Goal: Transaction & Acquisition: Purchase product/service

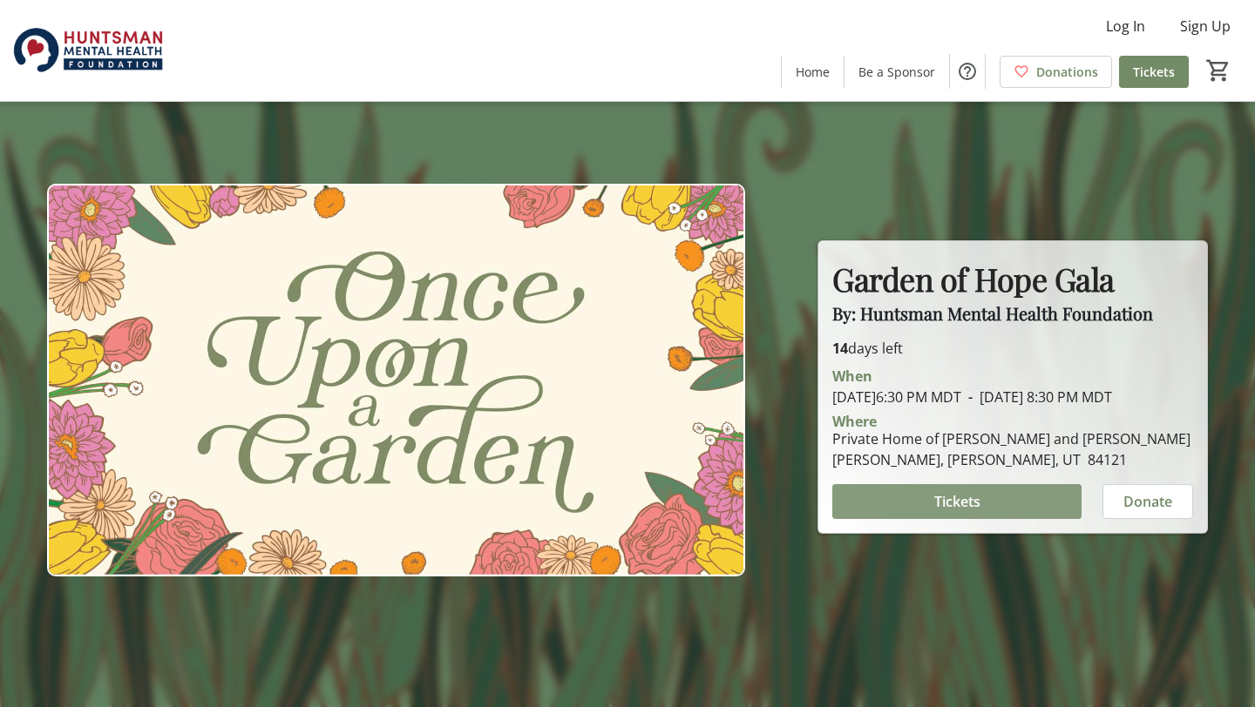
click at [1008, 514] on span at bounding box center [956, 502] width 249 height 42
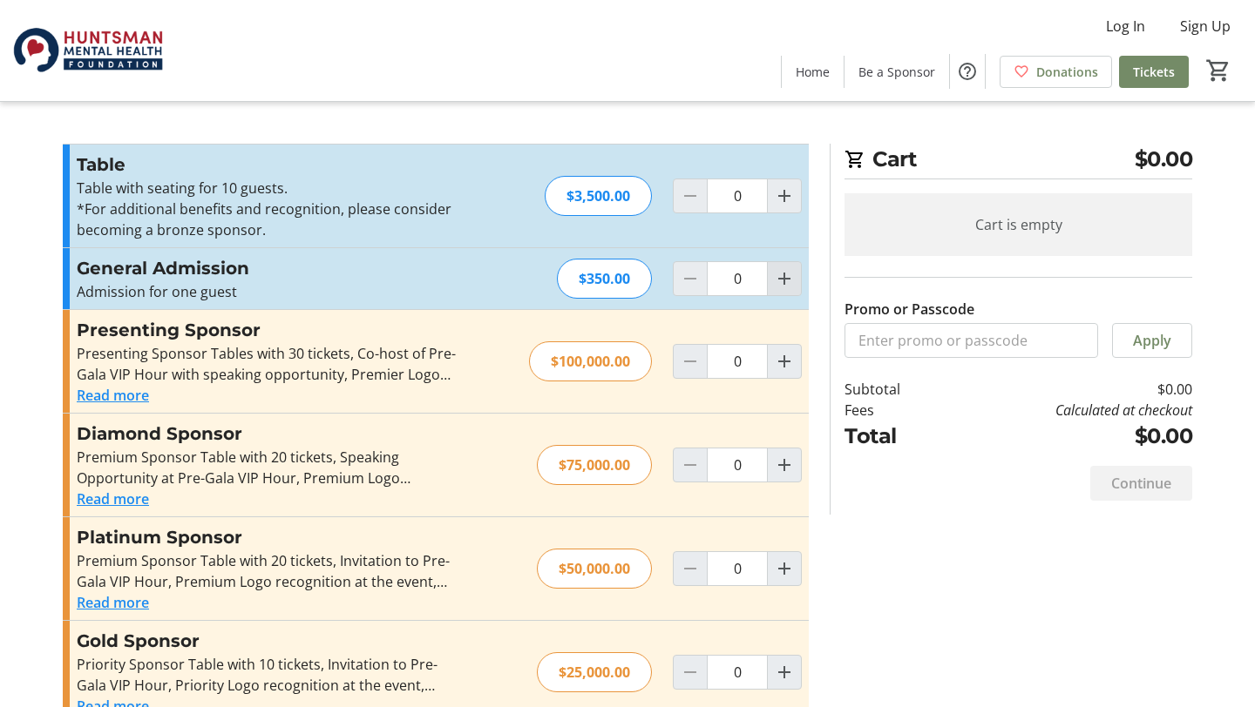
click at [782, 281] on mat-icon "Increment by one" at bounding box center [784, 278] width 21 height 21
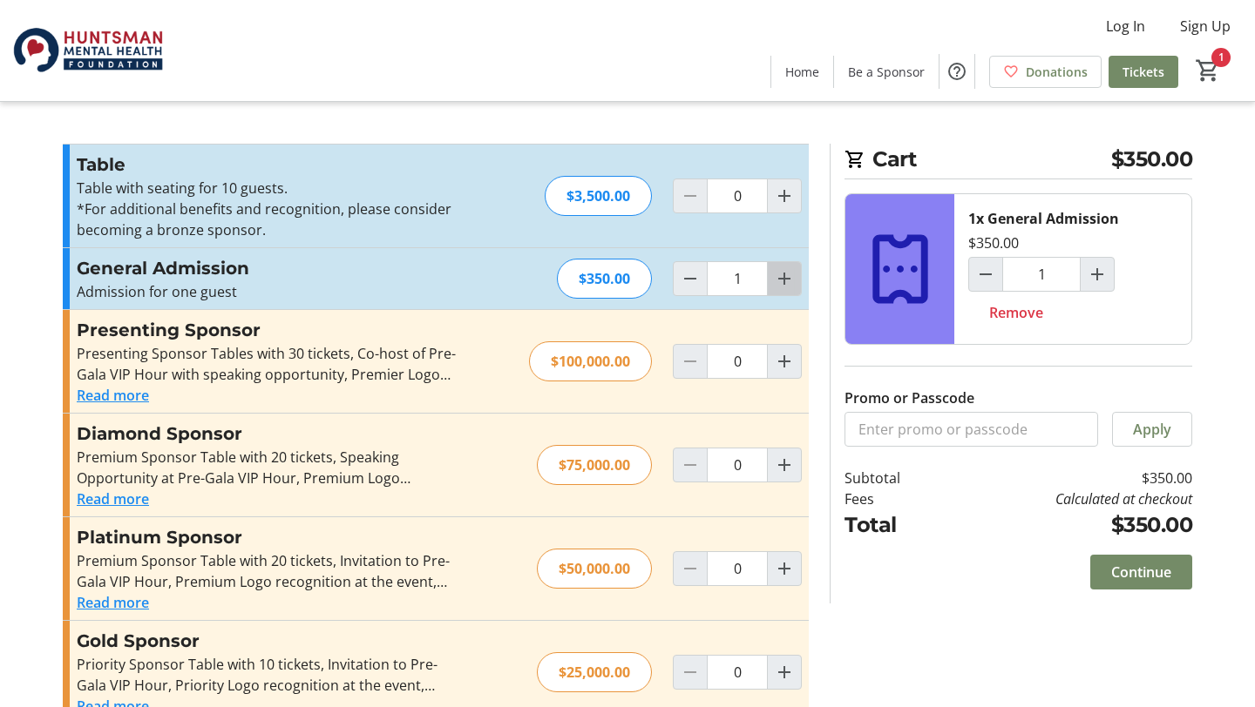
click at [782, 281] on mat-icon "Increment by one" at bounding box center [784, 278] width 21 height 21
type input "2"
click at [782, 281] on mat-icon "Increment by one" at bounding box center [784, 278] width 21 height 21
type input "3"
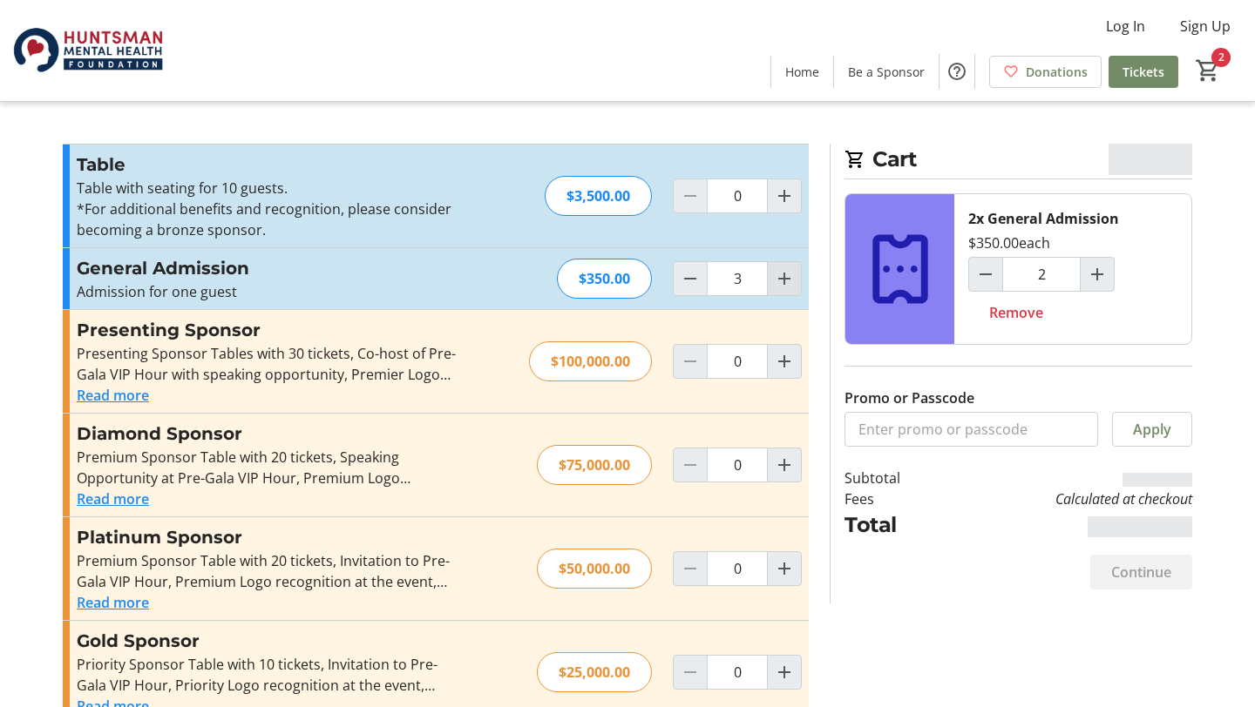
type input "3"
click at [1147, 575] on span "Continue" at bounding box center [1141, 572] width 60 height 21
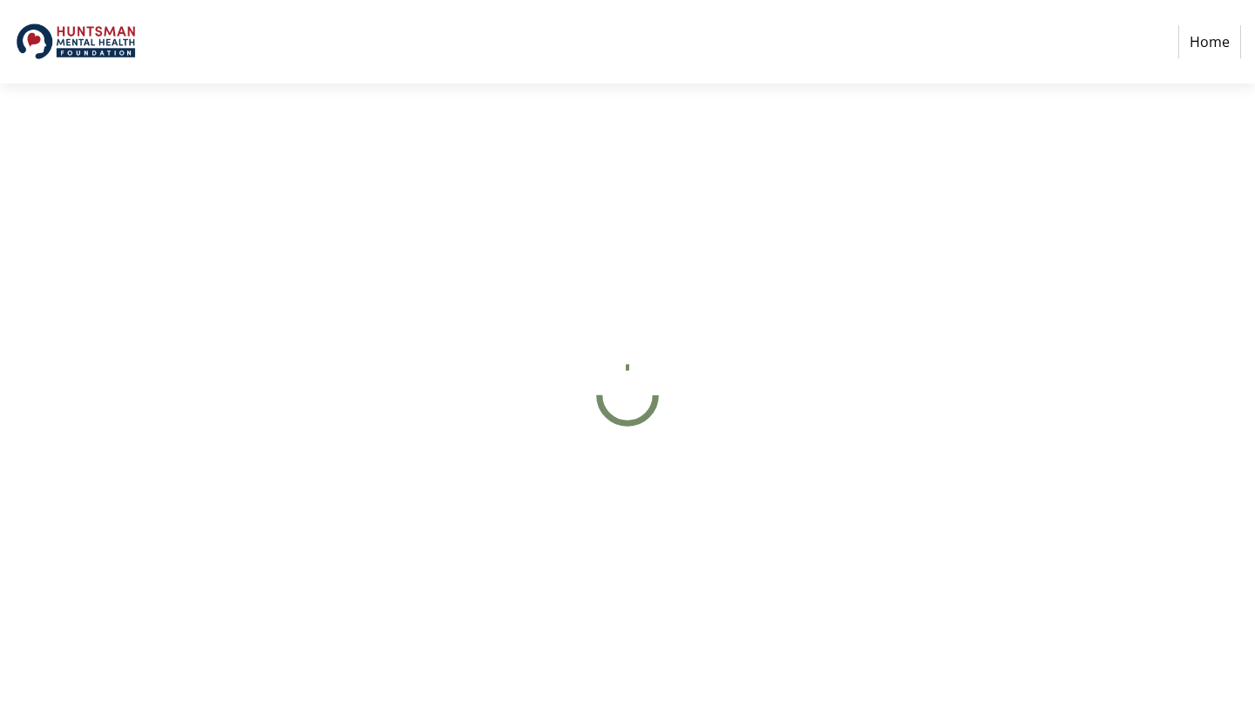
select select "US"
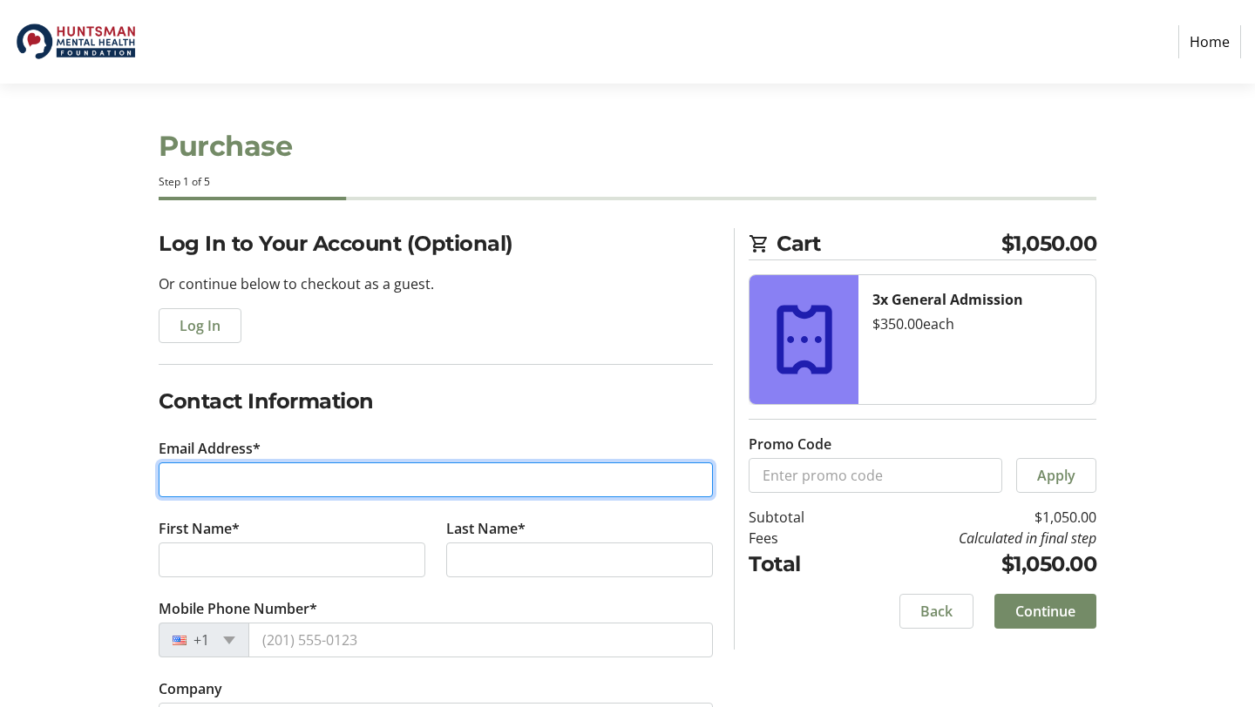
click at [231, 478] on input "Email Address*" at bounding box center [436, 480] width 554 height 35
type input "karencm@xmission.com"
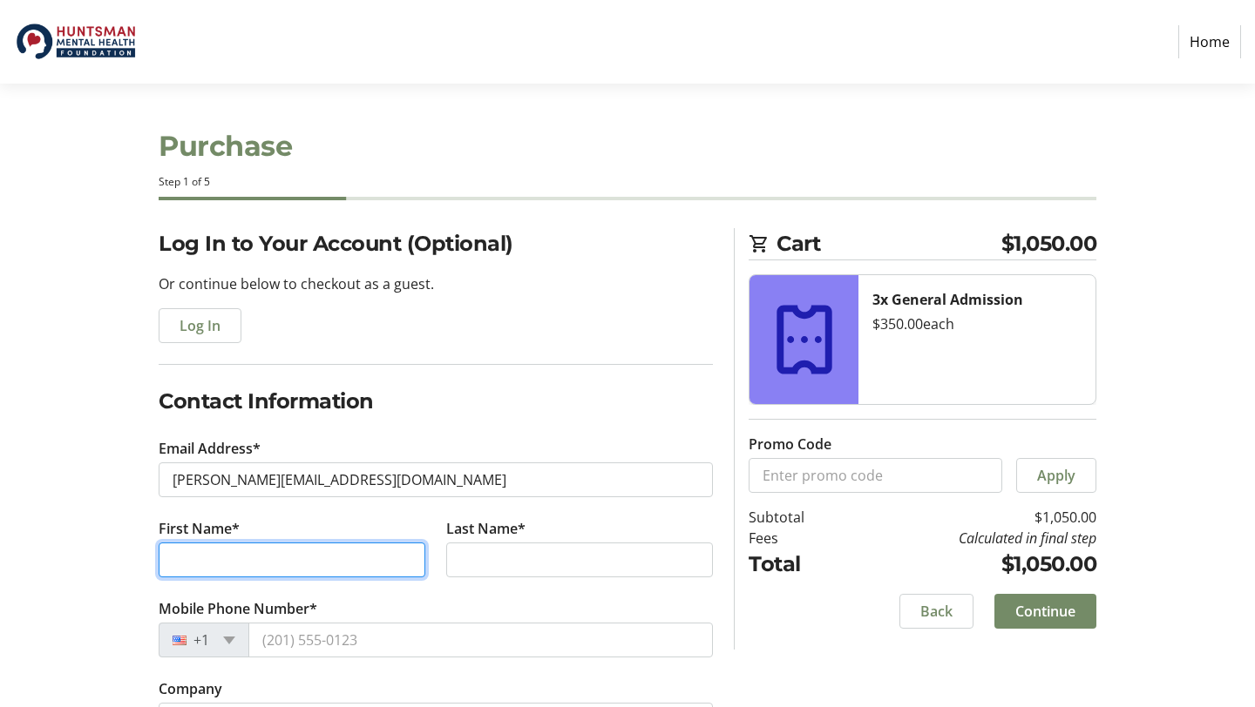
type input "Karen"
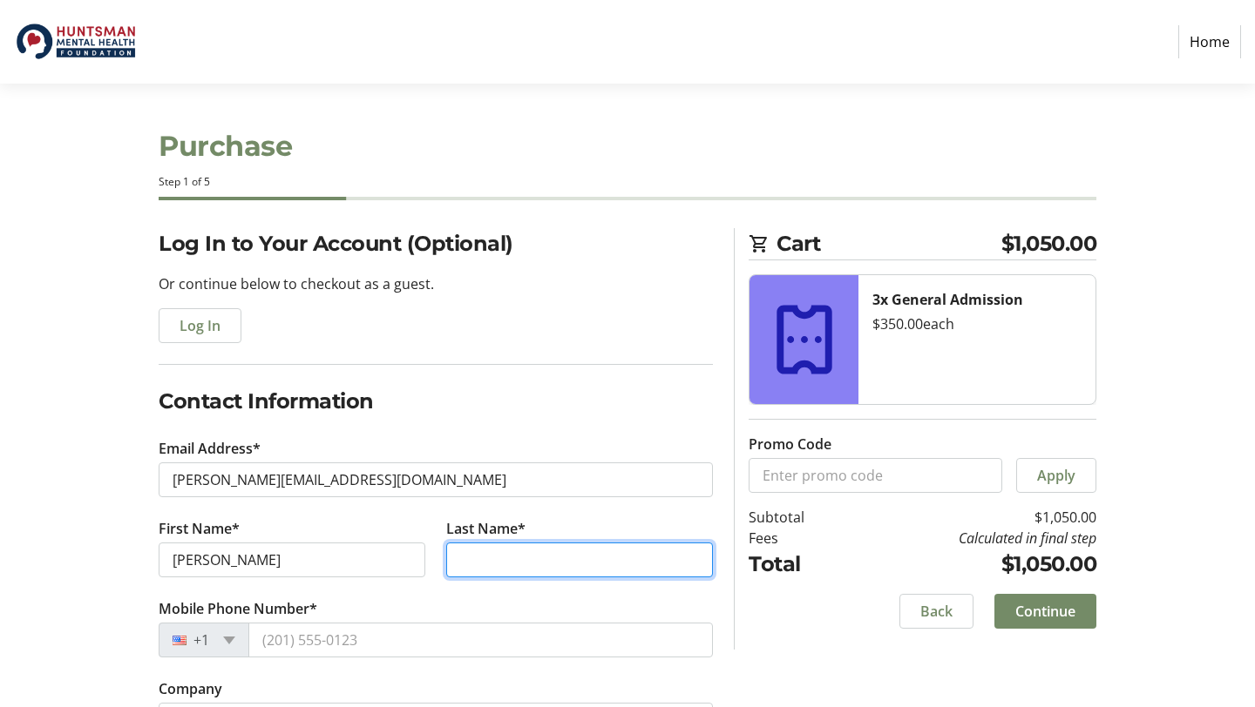
type input "Marriott"
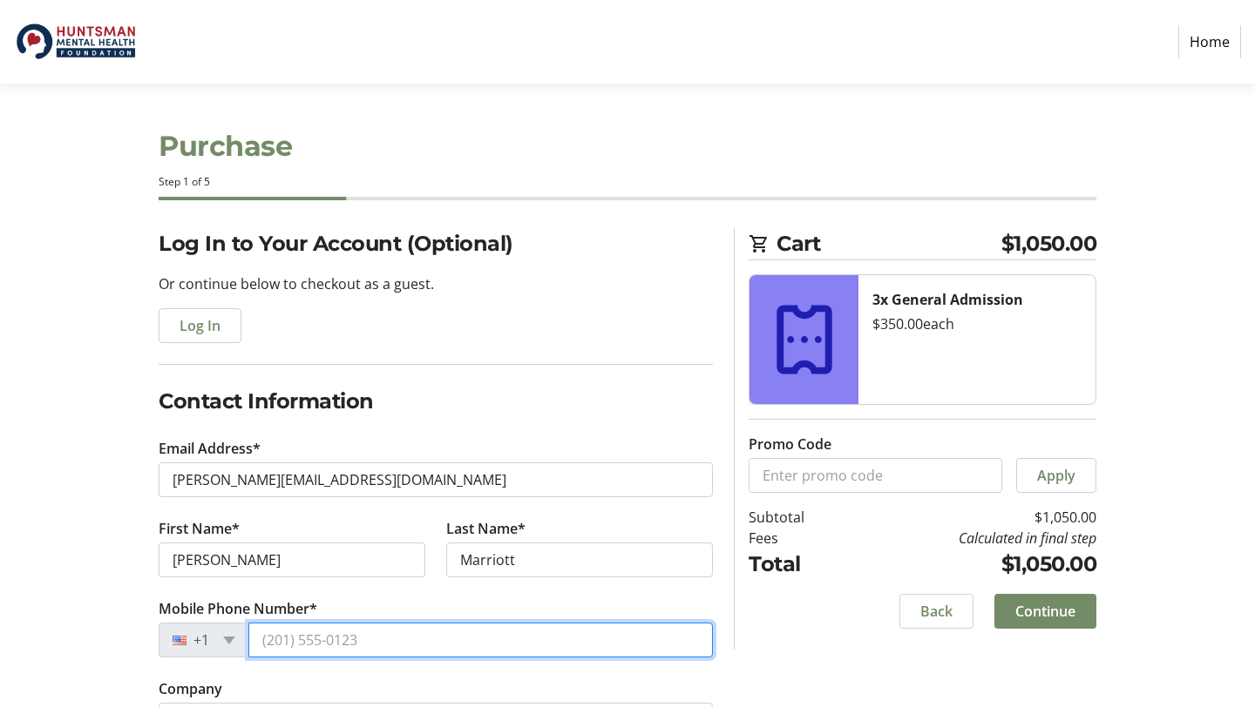
type input "(435) 901-1968"
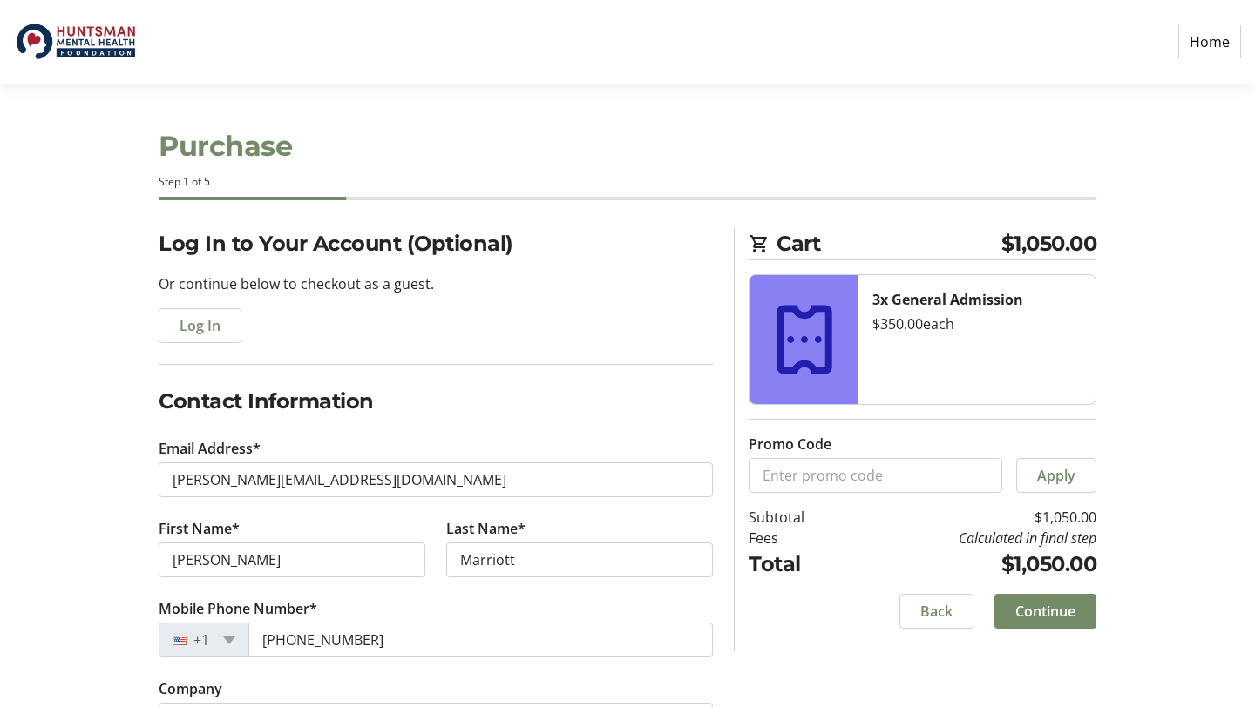
type input "POB 682320"
type input "Park City"
select select "UT"
type input "84068"
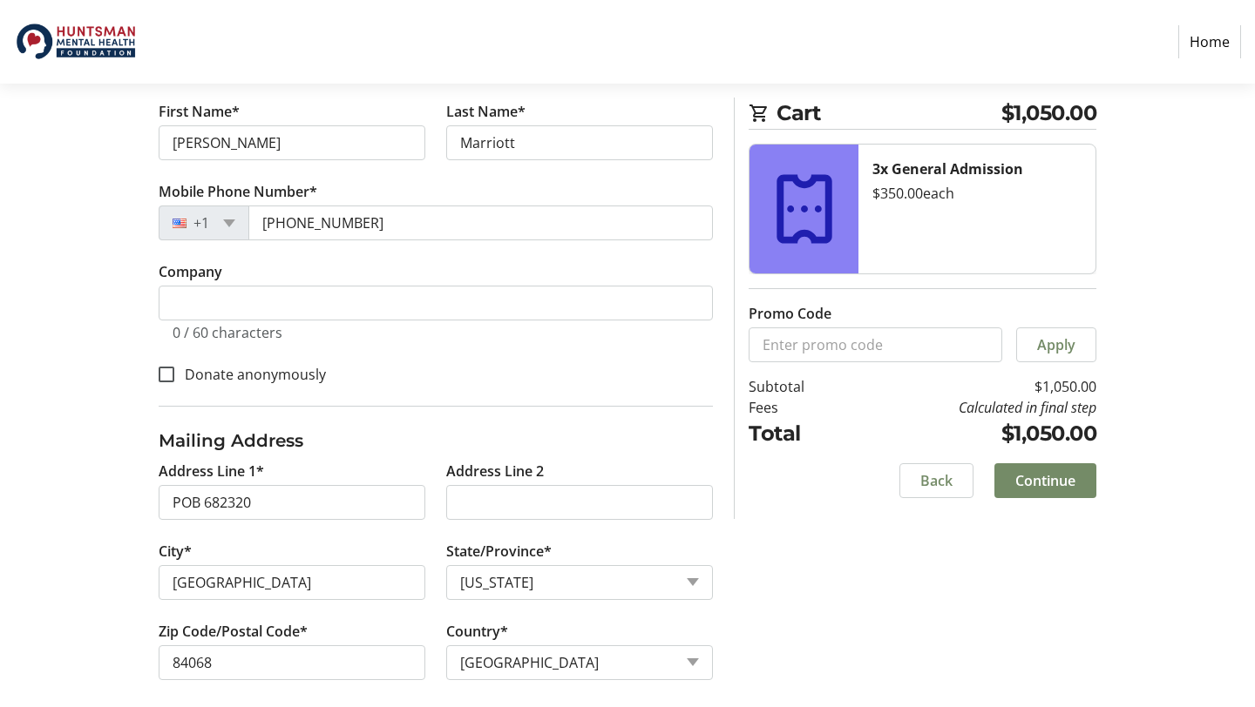
scroll to position [420, 0]
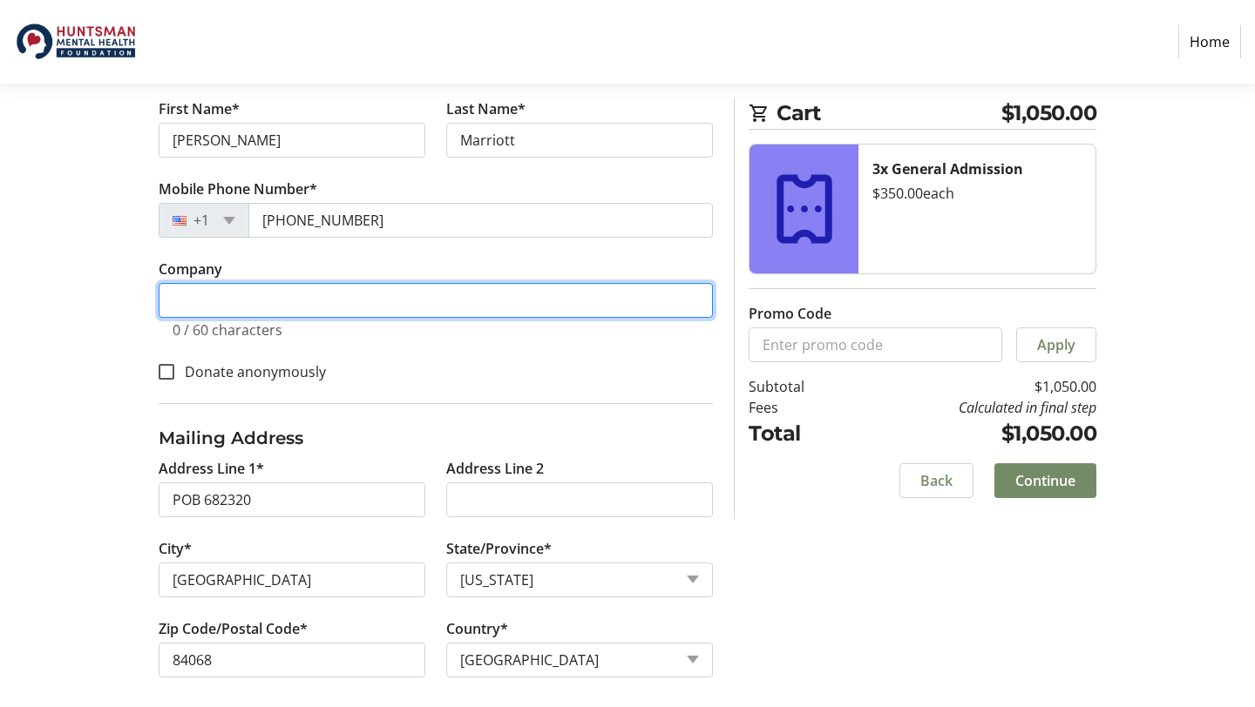
click at [311, 305] on input "Company" at bounding box center [436, 300] width 554 height 35
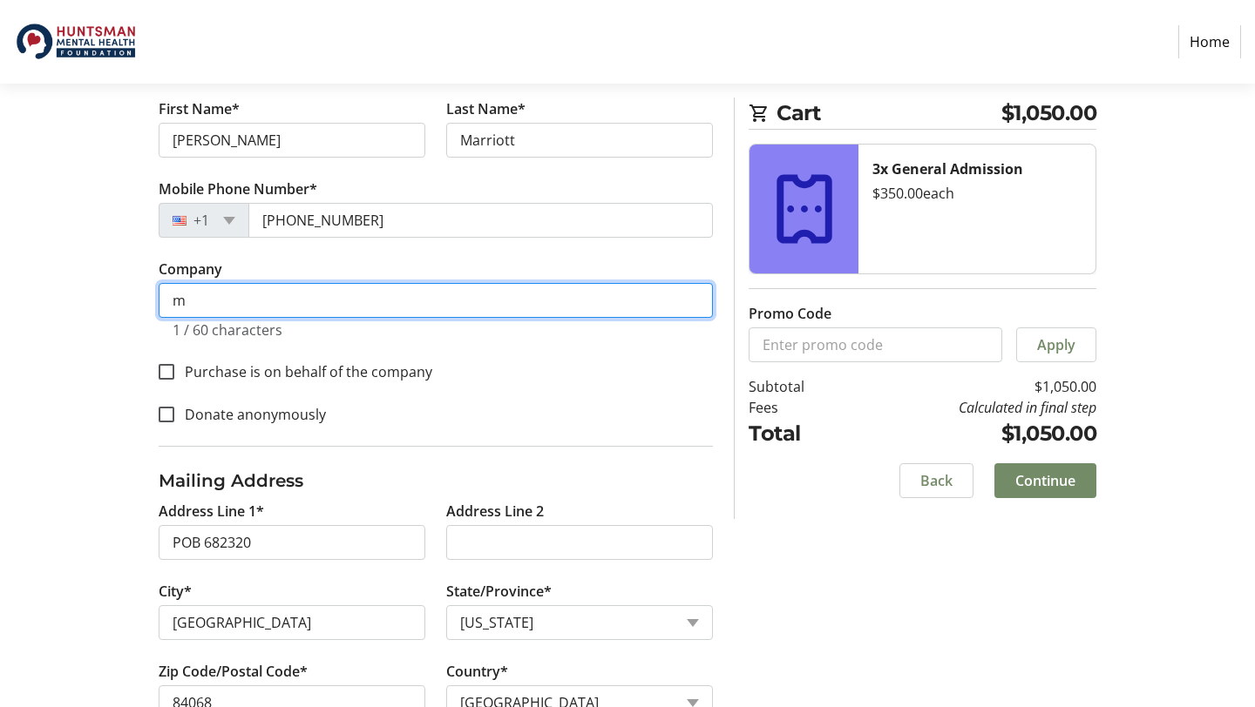
scroll to position [464, 0]
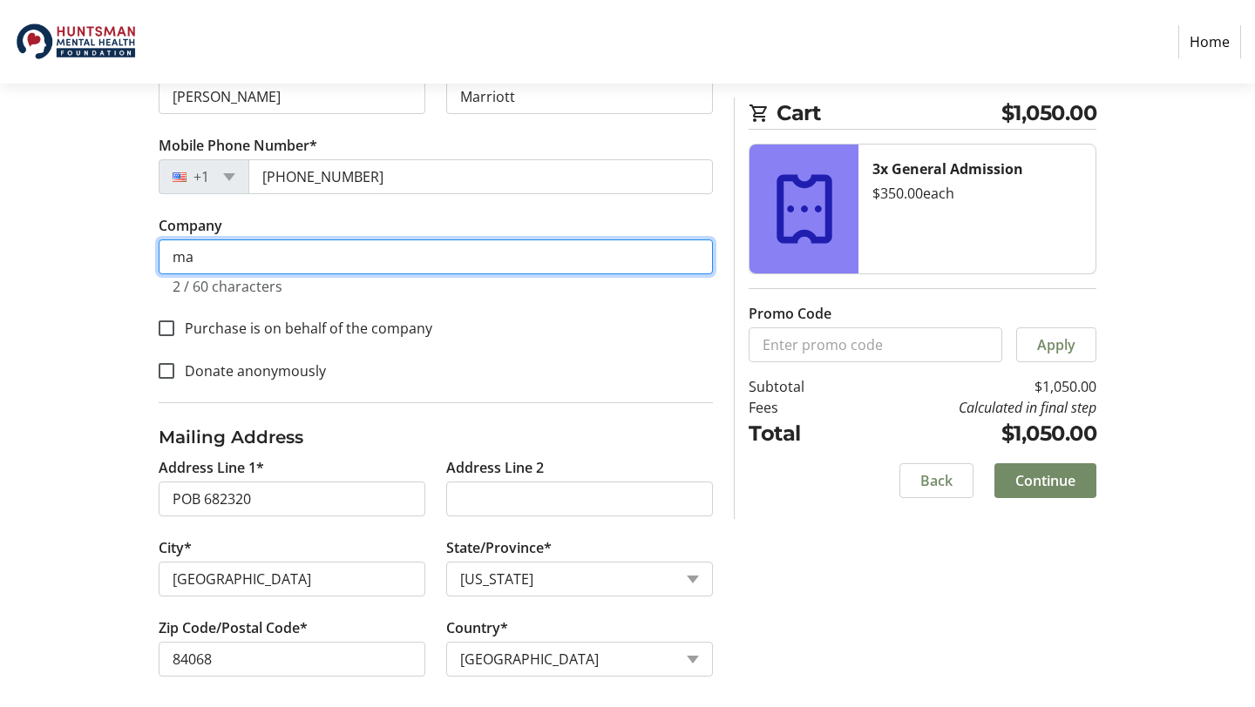
type input "m"
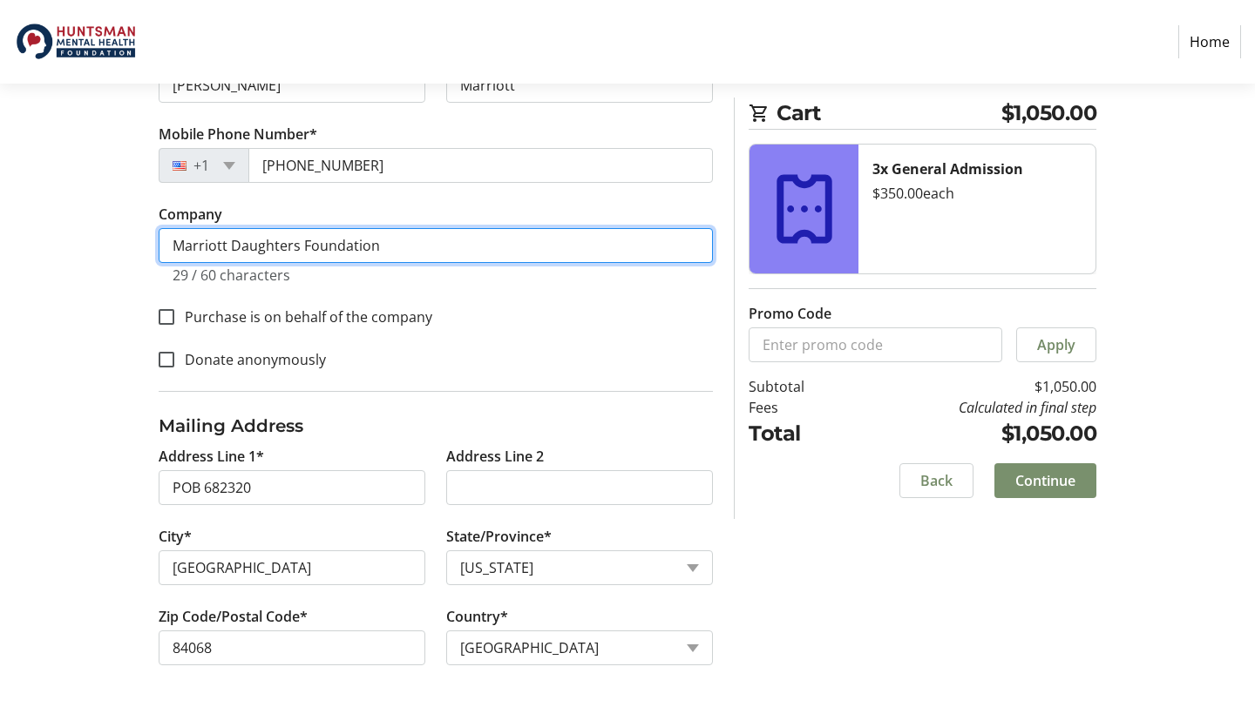
type input "Marriott Daughters Foundation"
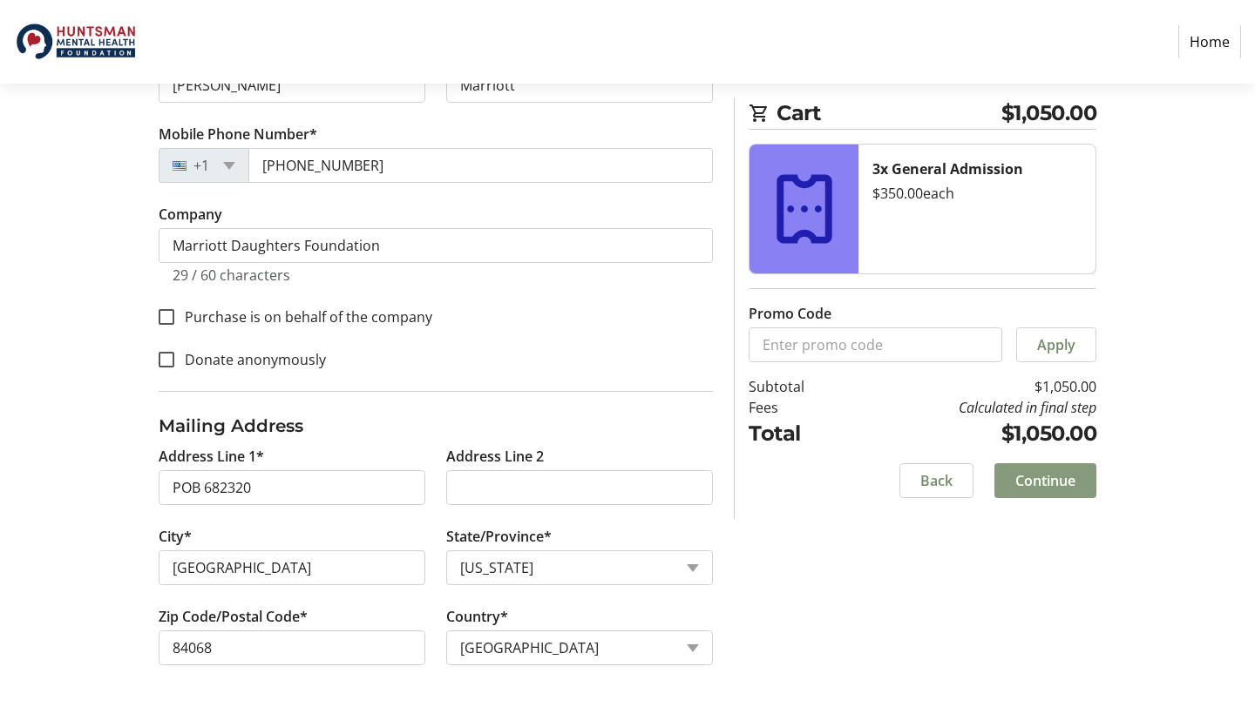
click at [1060, 485] on span "Continue" at bounding box center [1045, 480] width 60 height 21
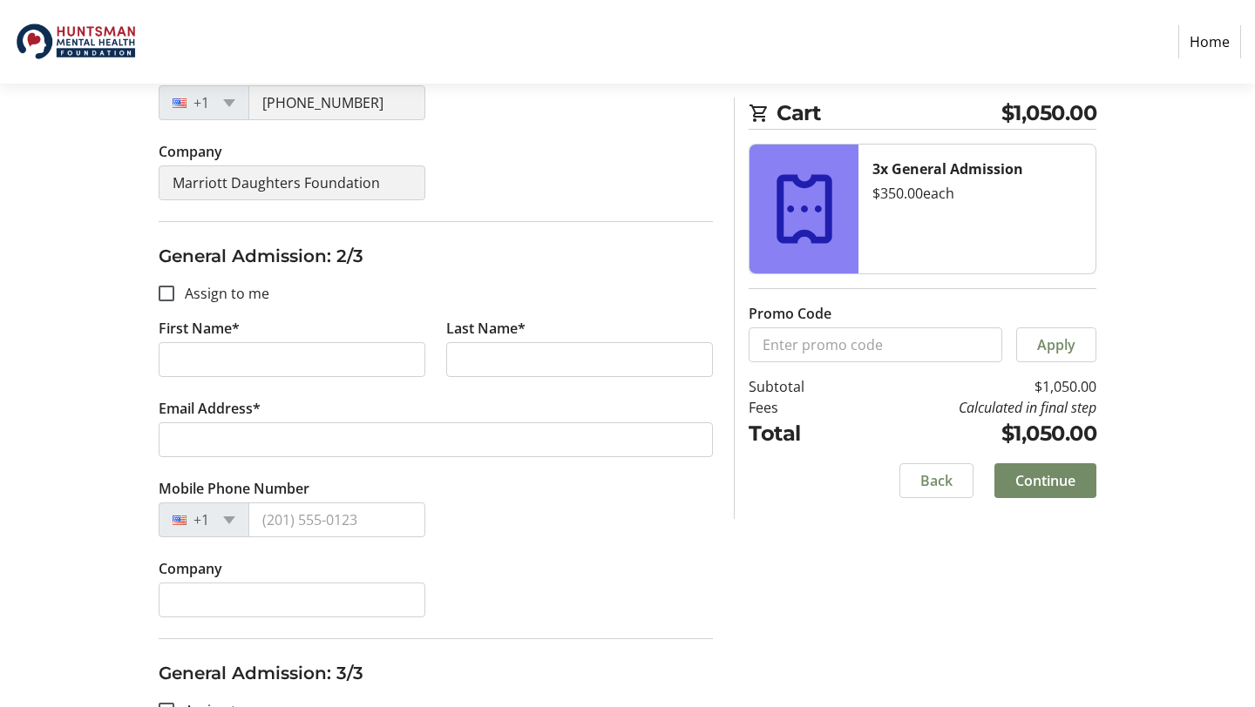
scroll to position [586, 0]
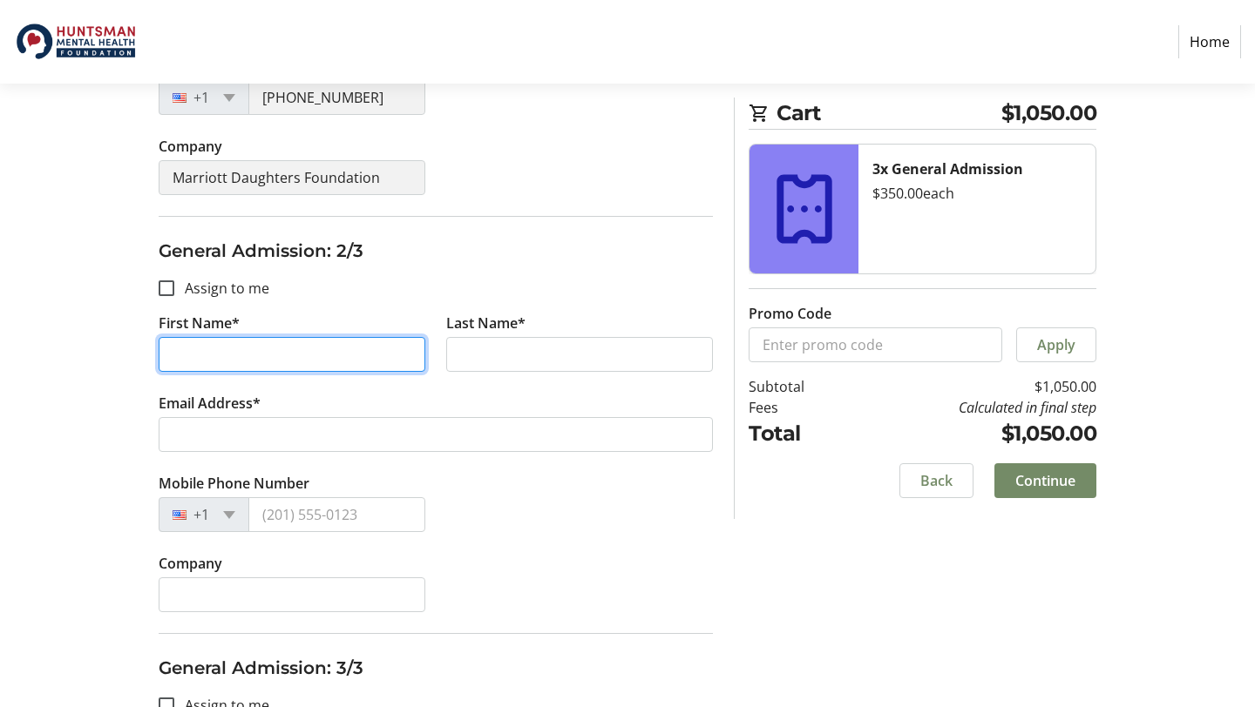
click at [335, 353] on input "First Name*" at bounding box center [292, 354] width 267 height 35
type input "Nathan"
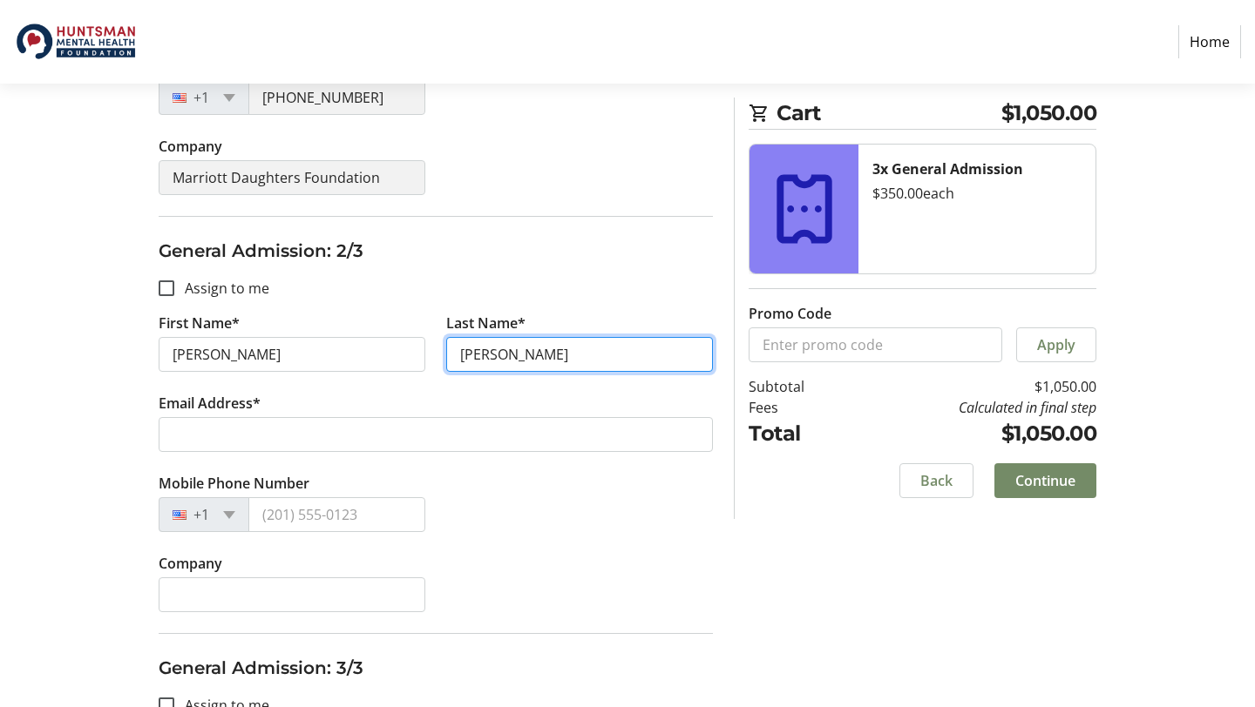
type input "Rafferty"
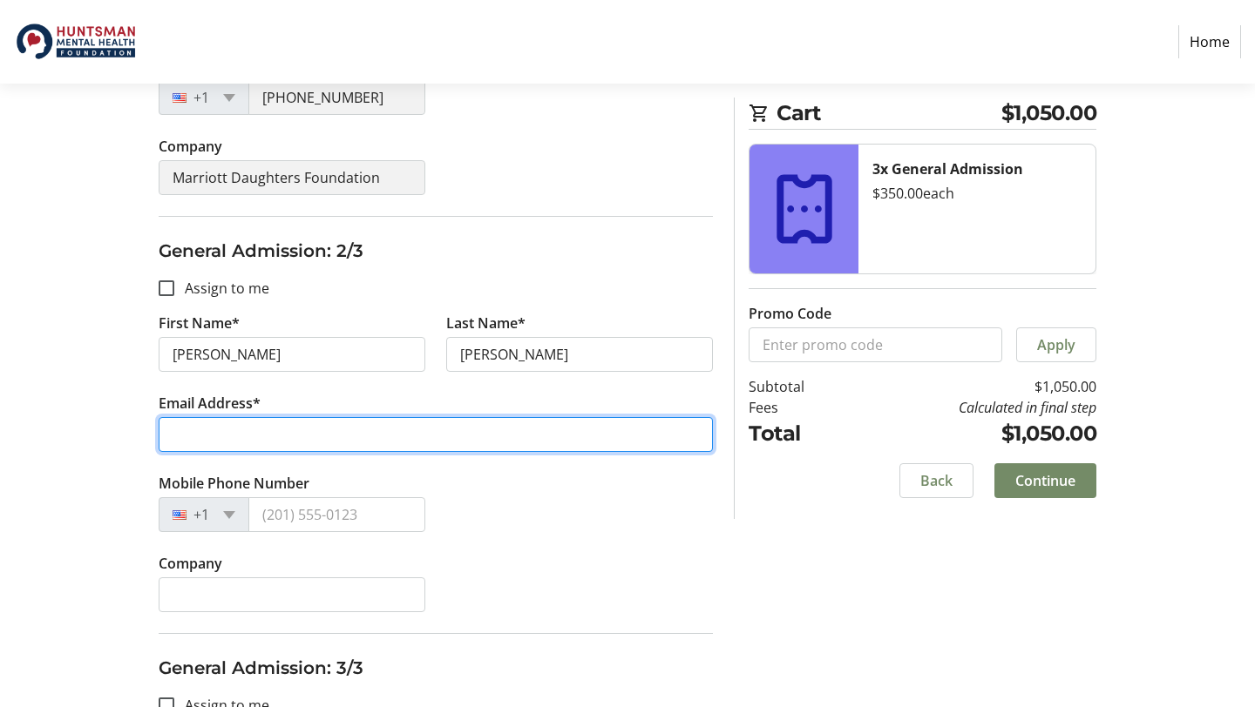
click at [244, 430] on input "Email Address*" at bounding box center [436, 434] width 554 height 35
type input "nato@skiutah.com"
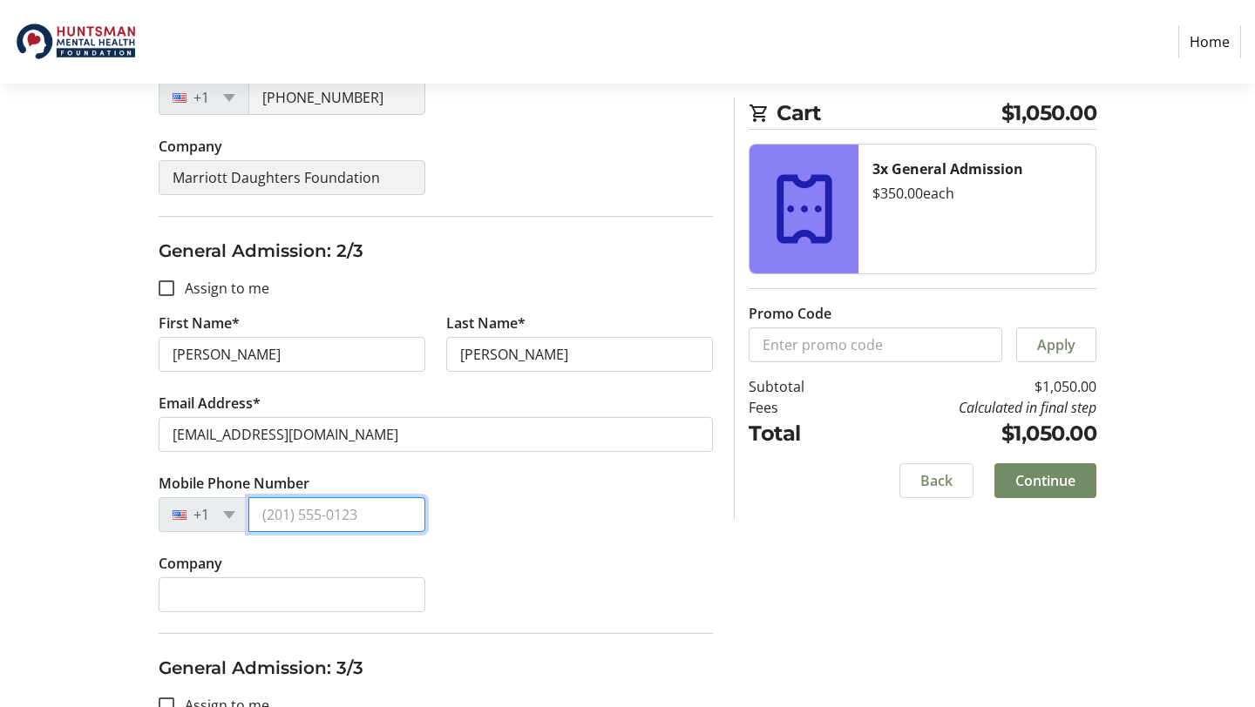
click at [294, 513] on input "Mobile Phone Number" at bounding box center [336, 514] width 177 height 35
type input "(801) 209-7883"
click at [487, 585] on div "Company" at bounding box center [435, 593] width 575 height 80
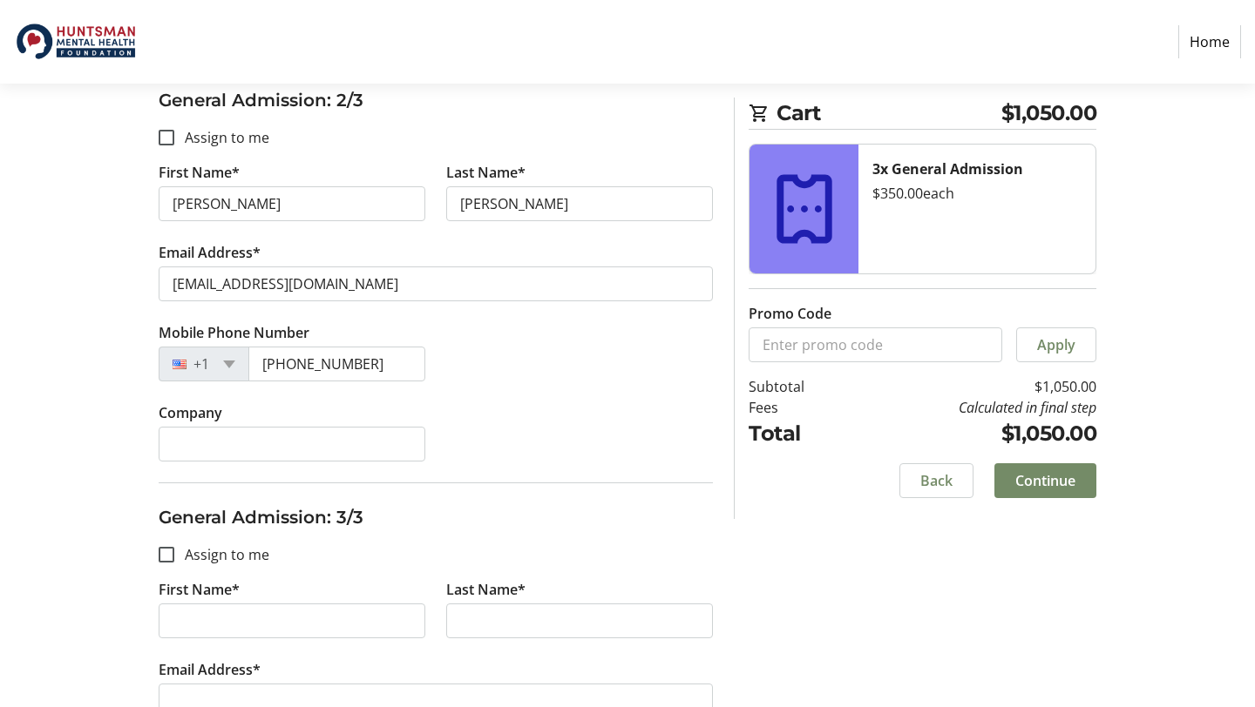
scroll to position [748, 0]
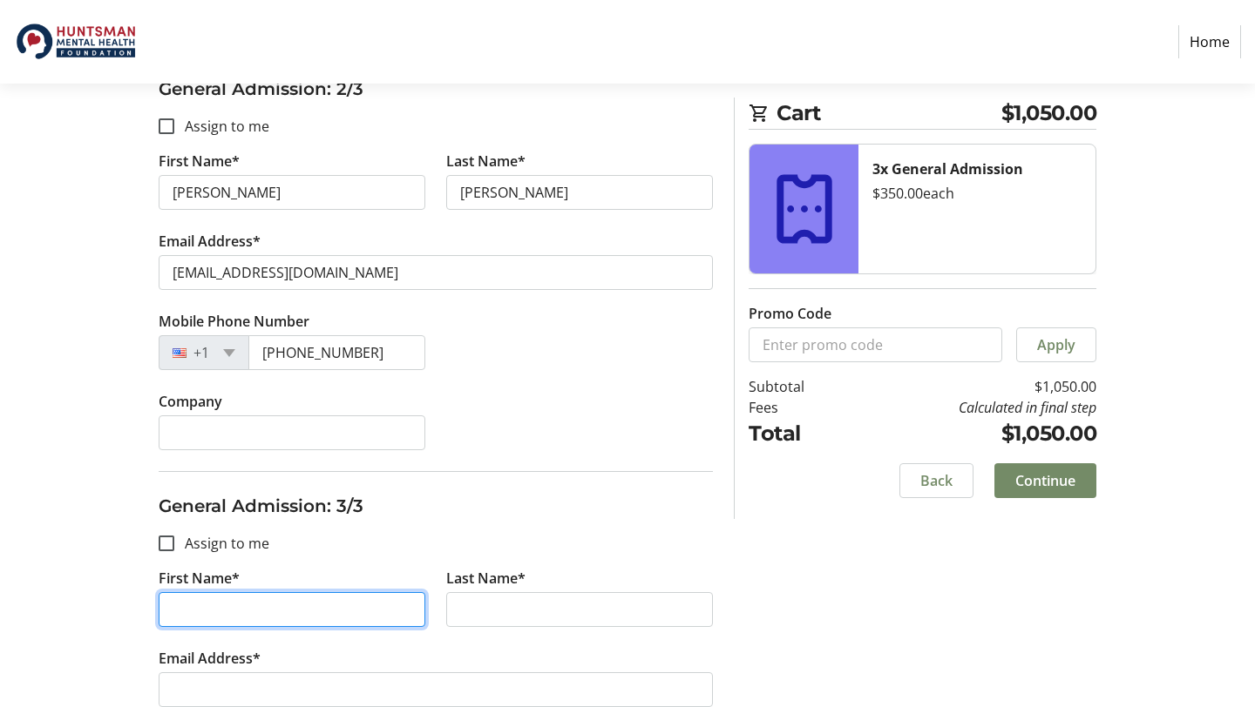
click at [368, 611] on input "First Name*" at bounding box center [292, 609] width 267 height 35
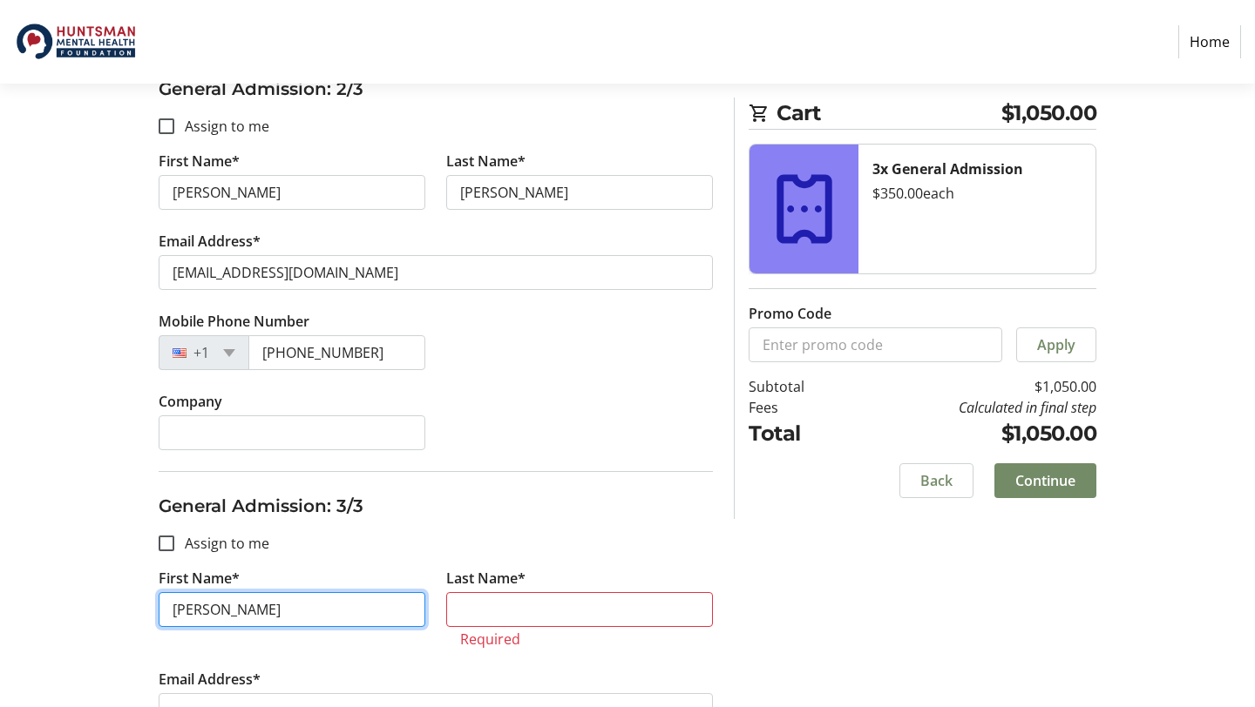
click at [296, 608] on input "Richard Marriott" at bounding box center [292, 609] width 267 height 35
type input "Richard"
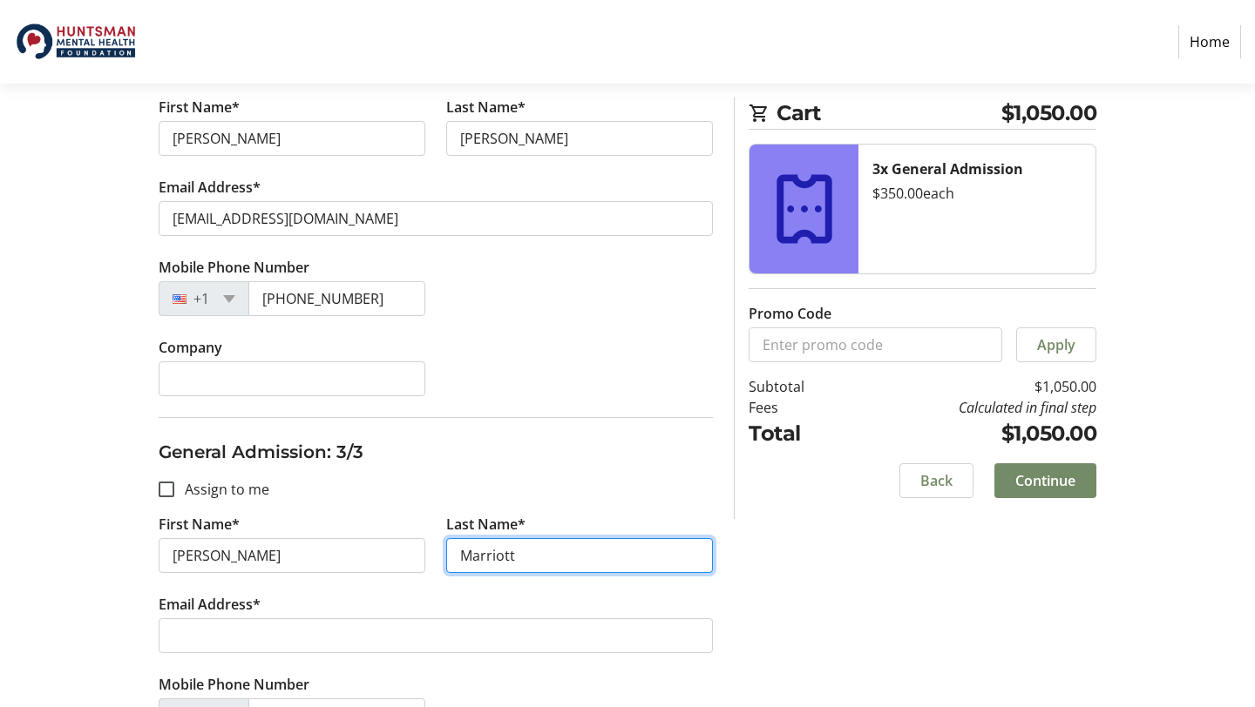
scroll to position [809, 0]
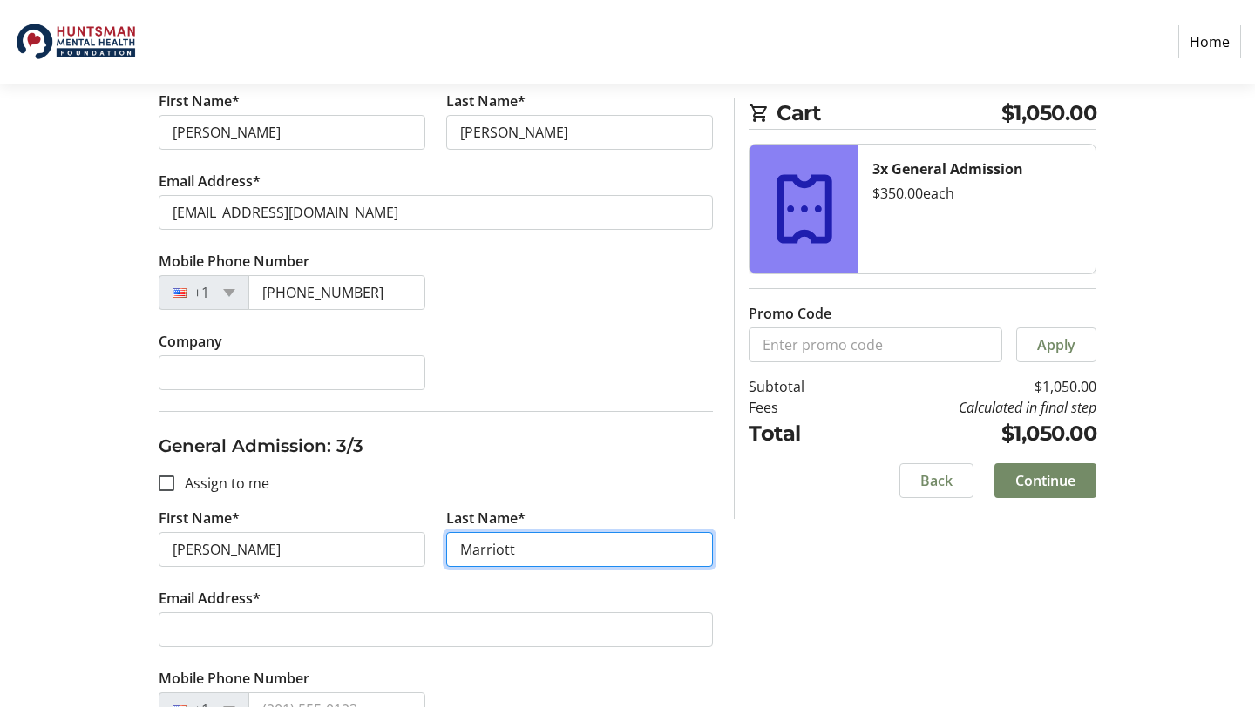
type input "Marriott"
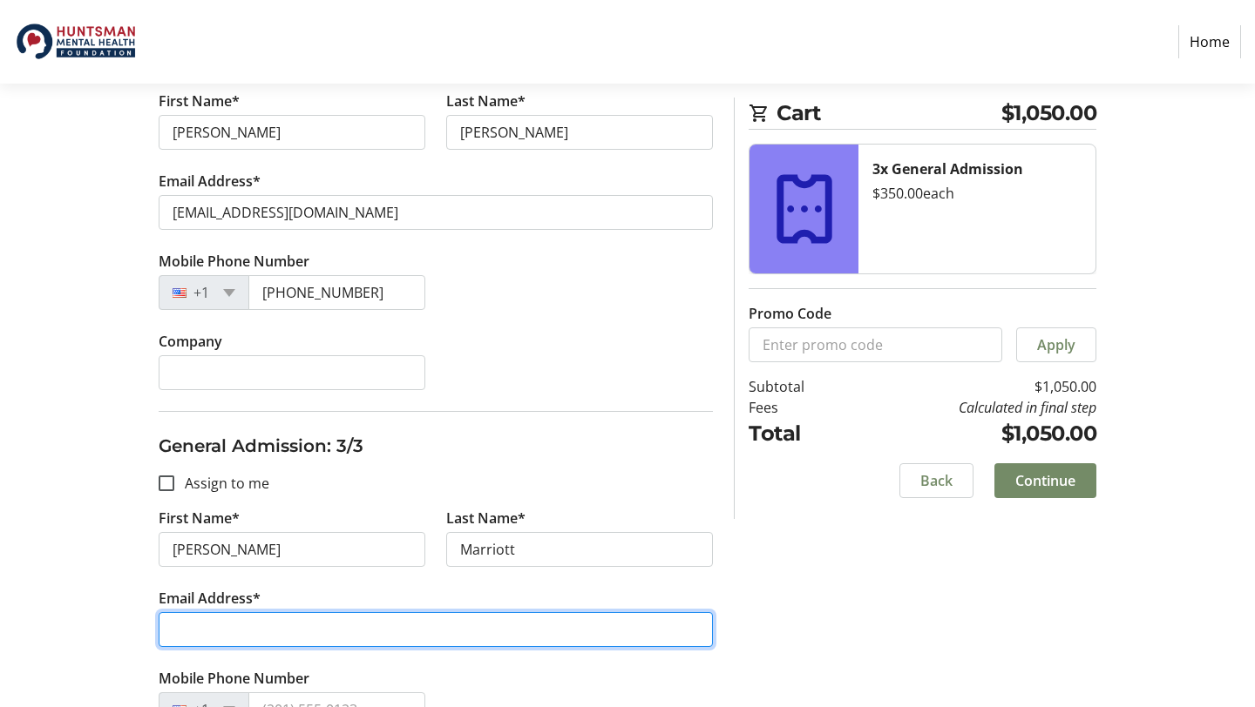
click at [215, 630] on input "Email Address*" at bounding box center [436, 629] width 554 height 35
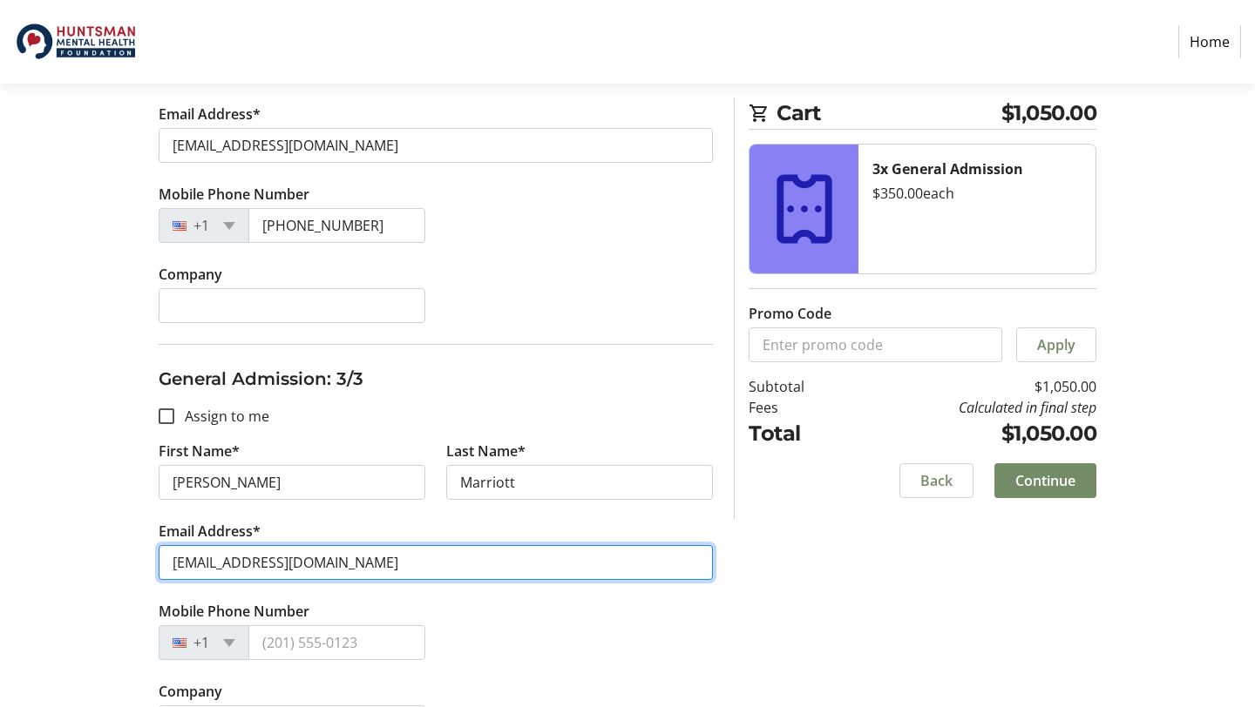
scroll to position [930, 0]
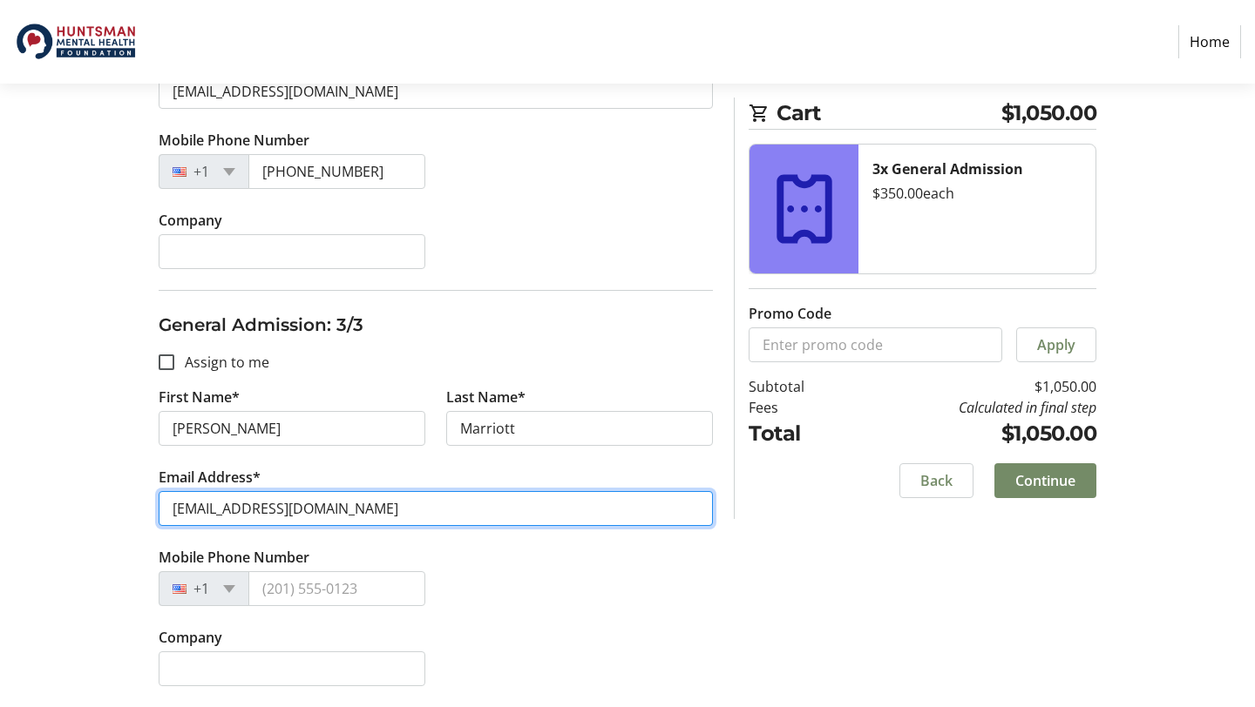
type input "remarriott@hotmail.com"
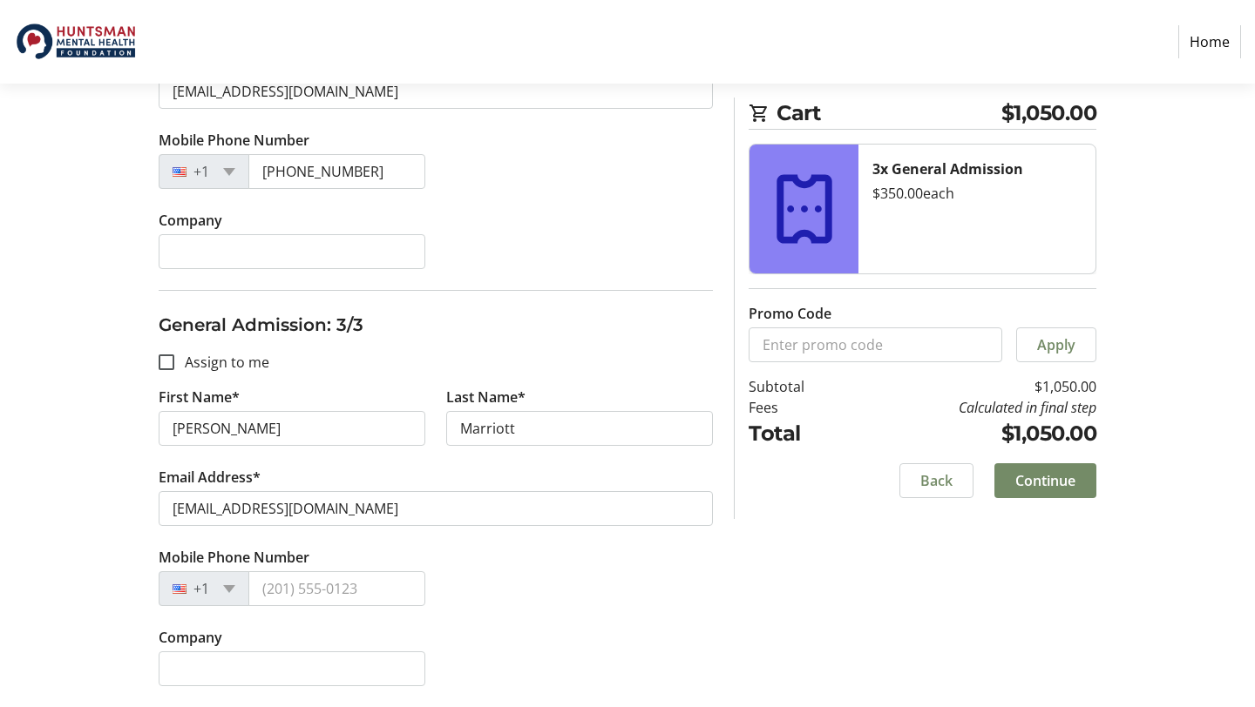
click at [263, 641] on tr-form-field "Company" at bounding box center [292, 667] width 288 height 80
click at [254, 654] on input "Company" at bounding box center [292, 669] width 267 height 35
type input "REM/NPM Foundation"
click at [1051, 481] on span "Continue" at bounding box center [1045, 480] width 60 height 21
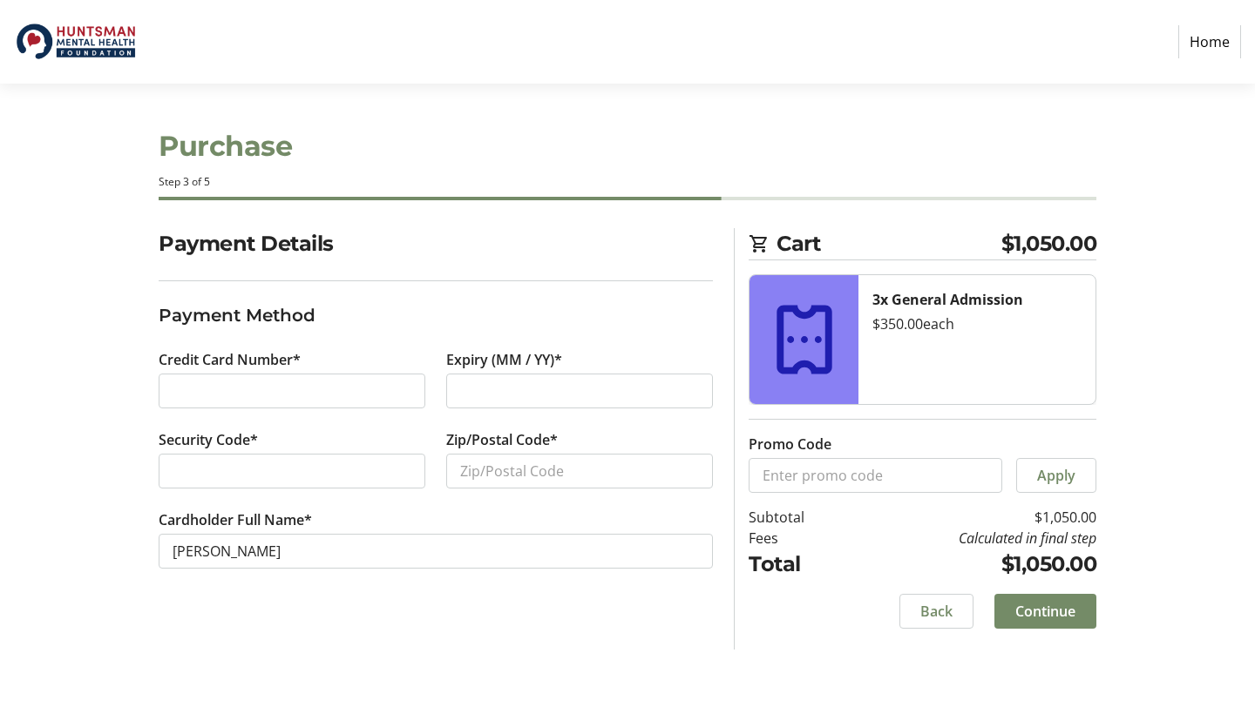
click at [327, 403] on div at bounding box center [292, 391] width 267 height 35
click at [220, 403] on div at bounding box center [292, 391] width 267 height 35
click at [508, 473] on input "Zip/Postal Code*" at bounding box center [579, 471] width 267 height 35
type input "84068"
click at [1066, 616] on span "Continue" at bounding box center [1045, 611] width 60 height 21
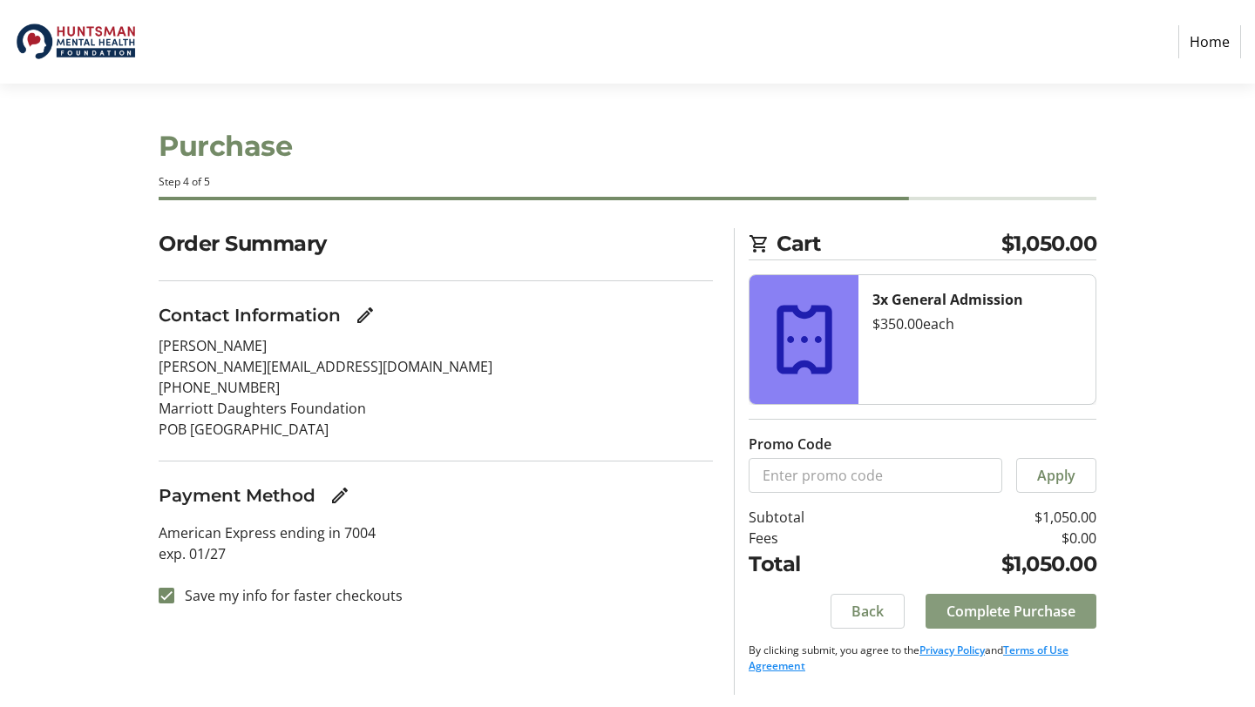
click at [1055, 614] on span "Complete Purchase" at bounding box center [1010, 611] width 129 height 21
